Goal: Transaction & Acquisition: Subscribe to service/newsletter

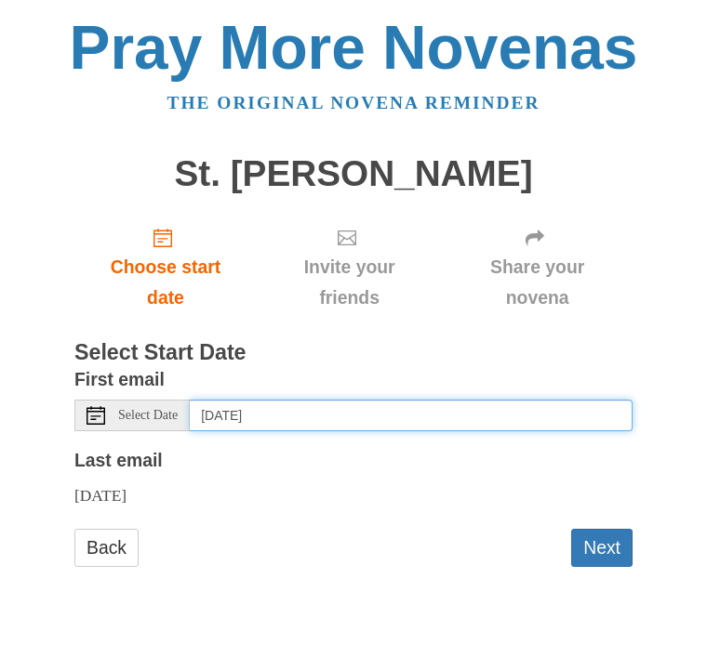
click at [248, 413] on input "[DATE]" at bounding box center [411, 416] width 443 height 32
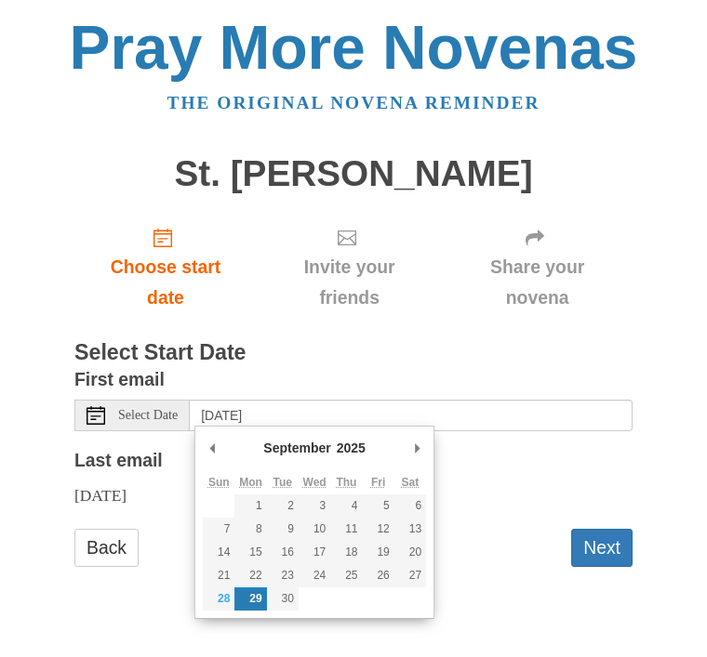
click at [611, 542] on button "Next" at bounding box center [601, 548] width 61 height 38
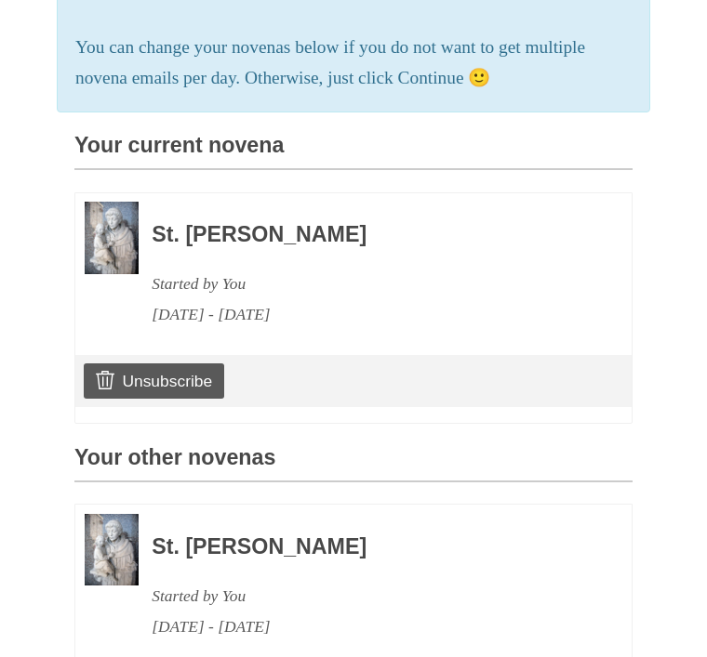
scroll to position [386, 0]
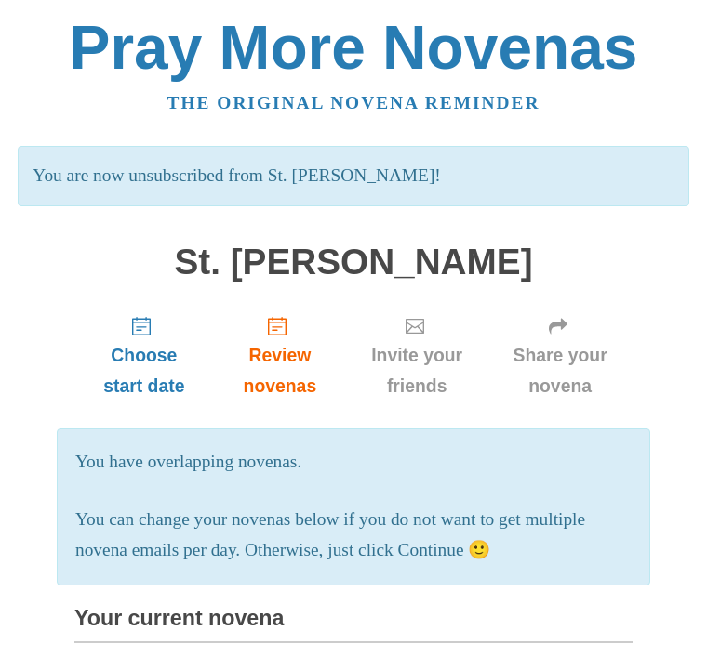
click at [159, 376] on span "Choose start date" at bounding box center [144, 370] width 102 height 61
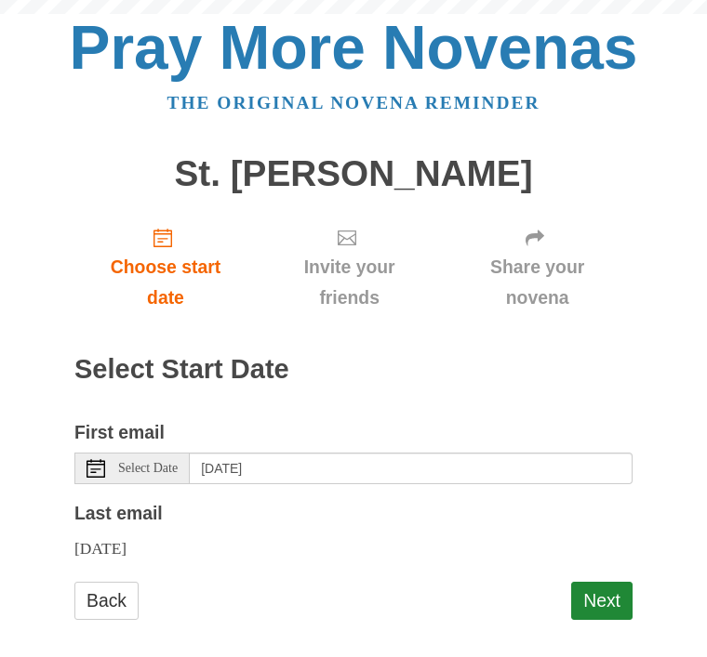
scroll to position [38, 0]
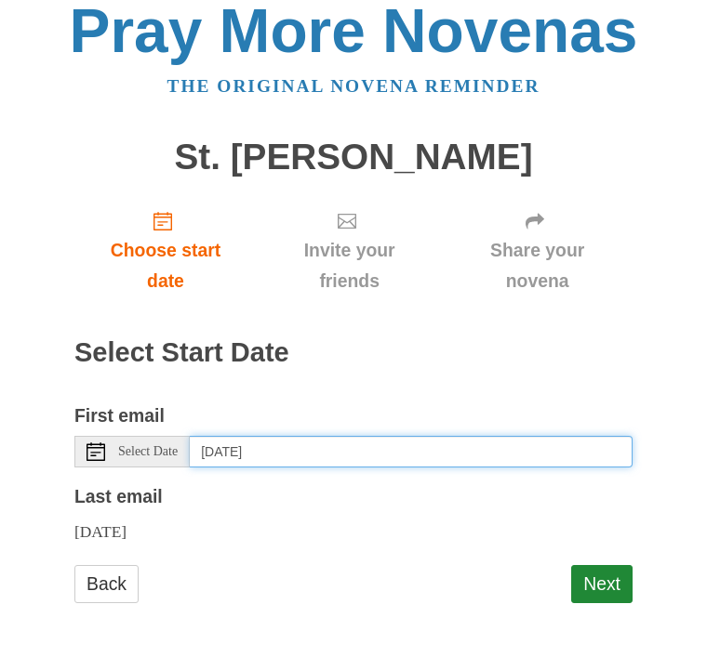
click at [308, 453] on input "Monday, September 29th" at bounding box center [411, 452] width 443 height 32
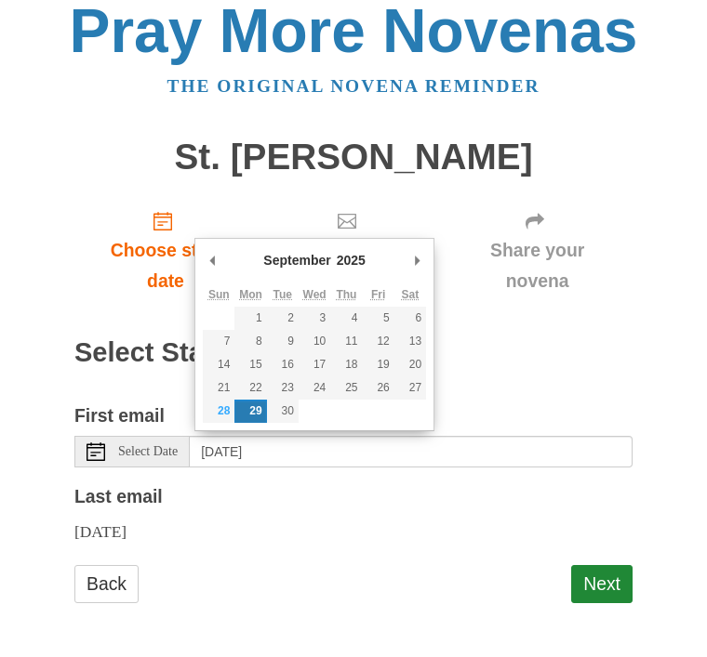
click at [607, 579] on button "Next" at bounding box center [601, 584] width 61 height 38
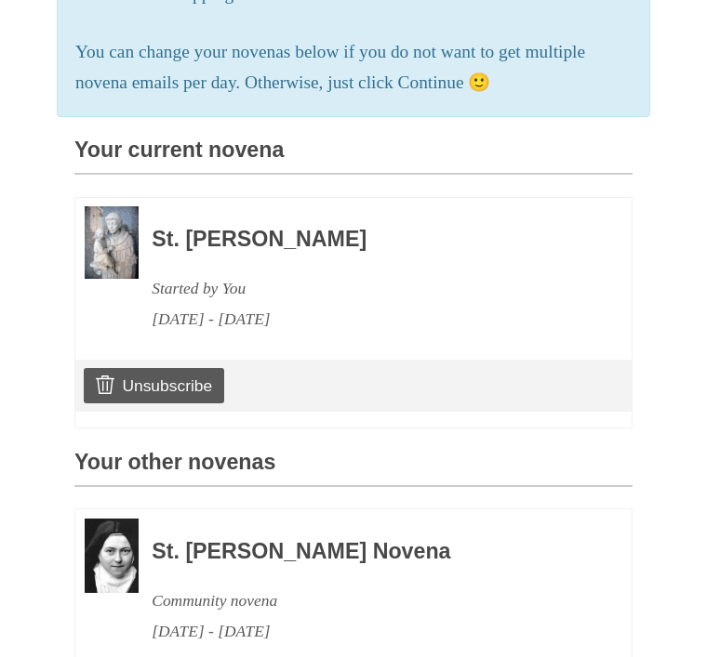
scroll to position [426, 0]
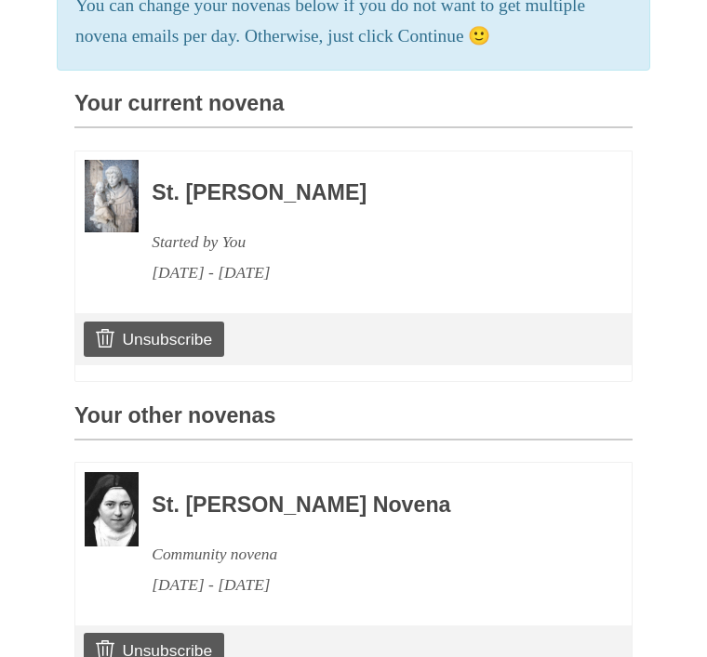
click at [192, 640] on link "Unsubscribe" at bounding box center [154, 651] width 140 height 35
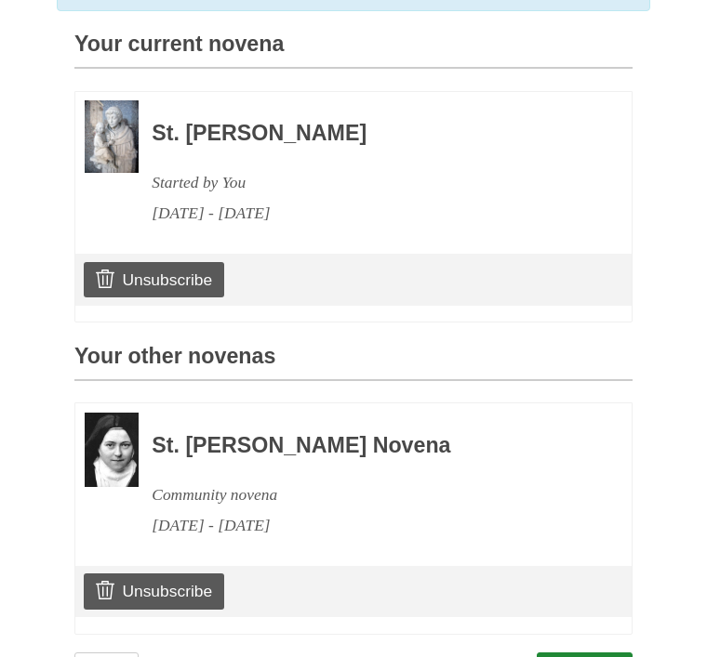
click at [179, 277] on link "Unsubscribe" at bounding box center [154, 280] width 140 height 35
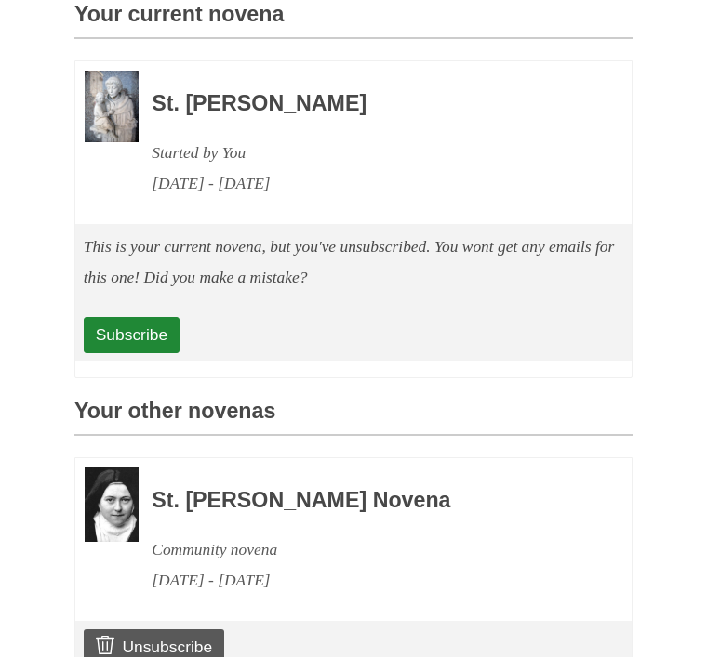
scroll to position [605, 0]
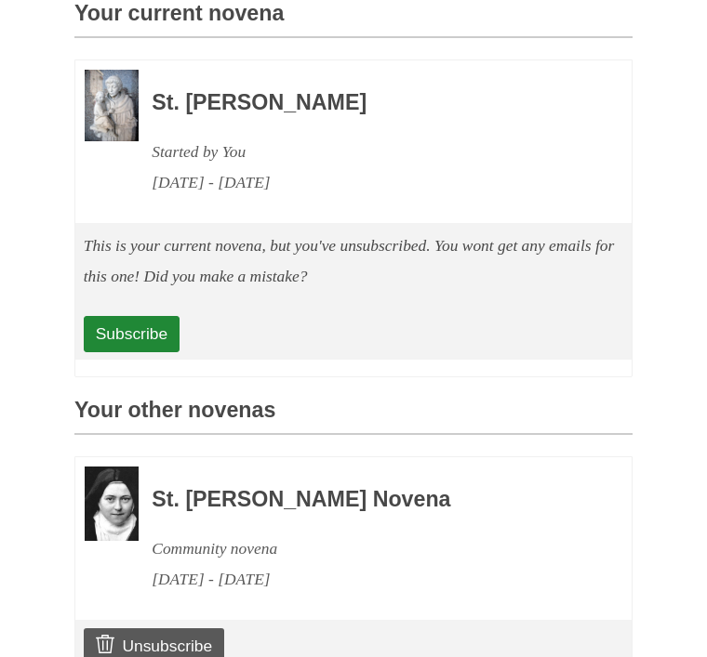
click at [146, 332] on link "Subscribe" at bounding box center [132, 333] width 96 height 35
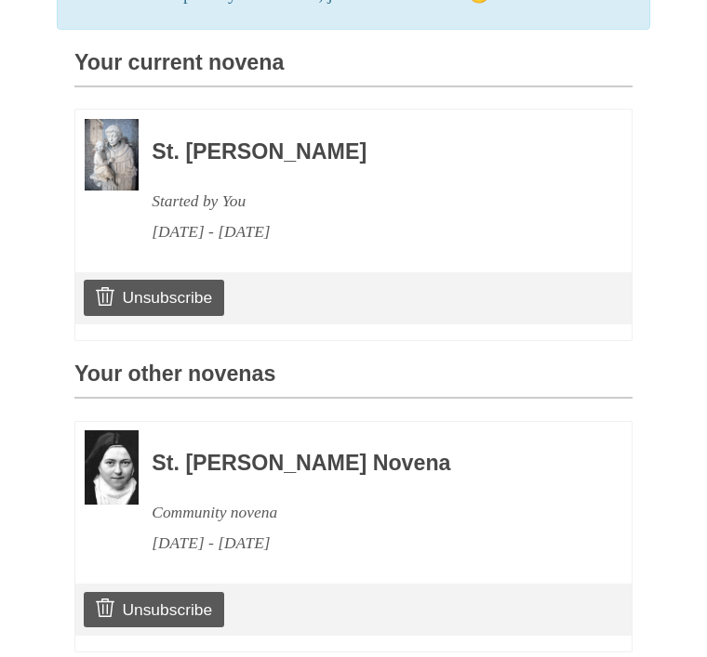
scroll to position [585, 0]
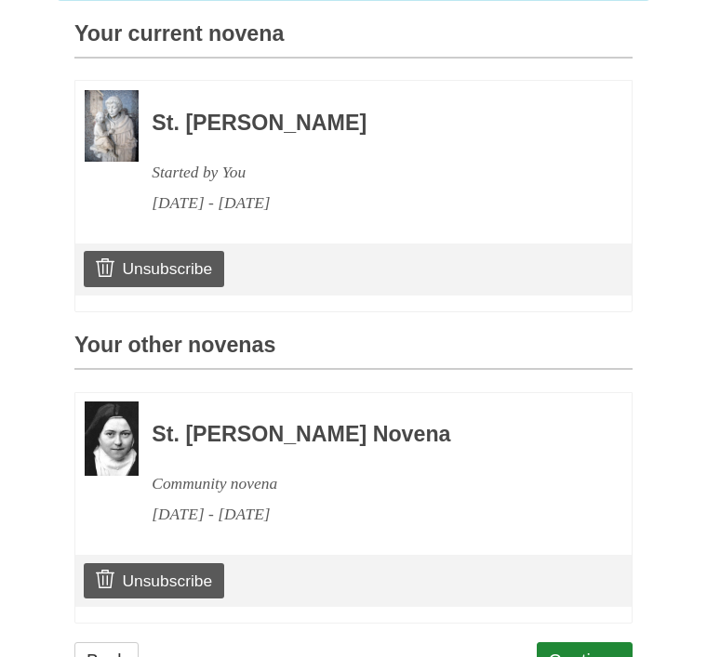
click at [590, 656] on link "Continue" at bounding box center [585, 662] width 97 height 38
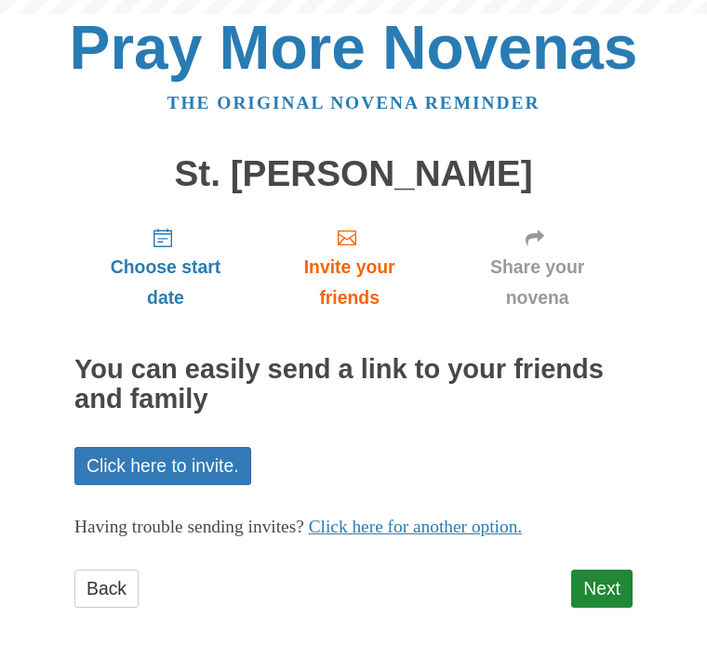
scroll to position [1, 0]
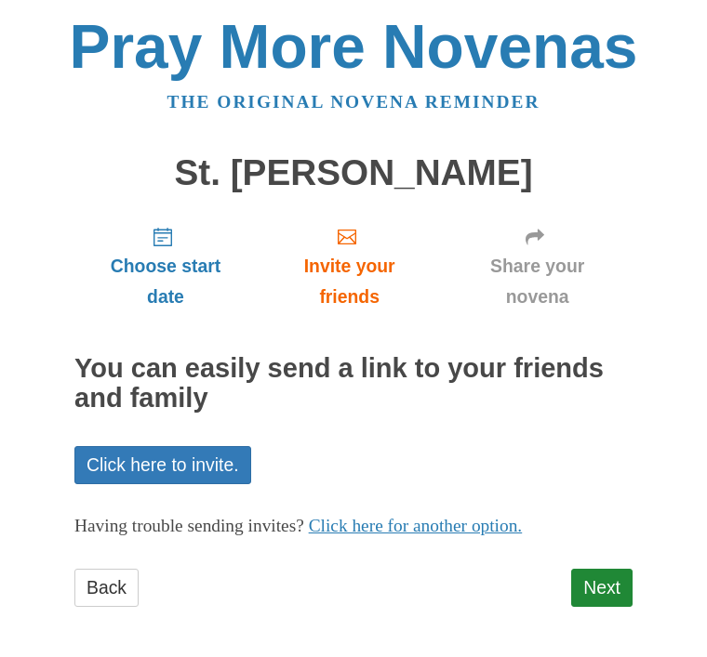
click at [605, 580] on link "Next" at bounding box center [601, 588] width 61 height 38
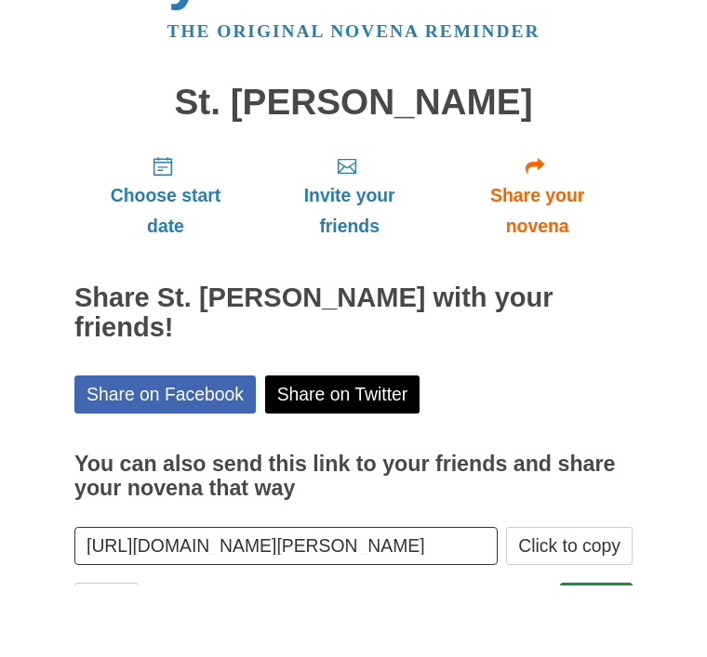
scroll to position [20, 0]
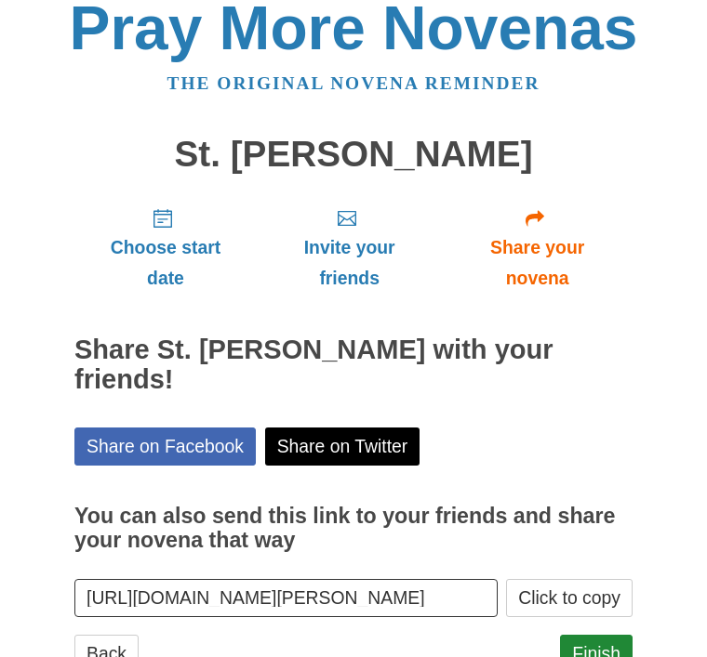
click at [607, 644] on link "Finish" at bounding box center [596, 654] width 73 height 38
